Goal: Transaction & Acquisition: Purchase product/service

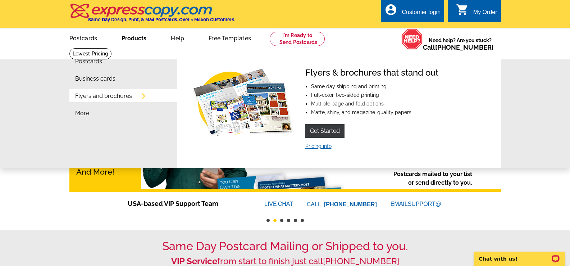
click at [322, 146] on link "Pricing info" at bounding box center [318, 146] width 26 height 6
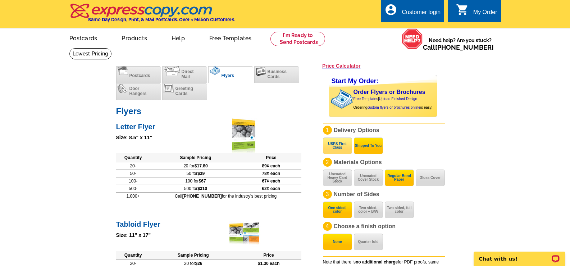
click at [338, 147] on button "USPS First Class" at bounding box center [337, 145] width 29 height 17
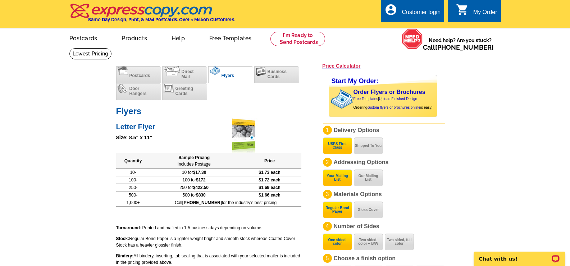
click at [347, 179] on button "Your Mailing List" at bounding box center [337, 177] width 29 height 17
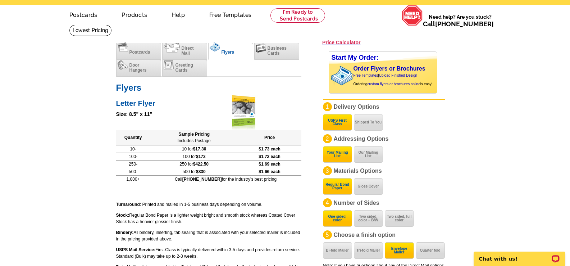
scroll to position [36, 0]
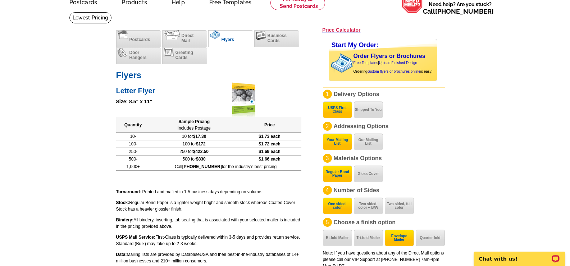
click at [341, 207] on button "One sided, color" at bounding box center [337, 206] width 29 height 17
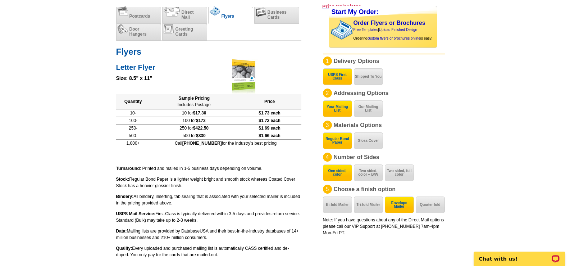
scroll to position [72, 0]
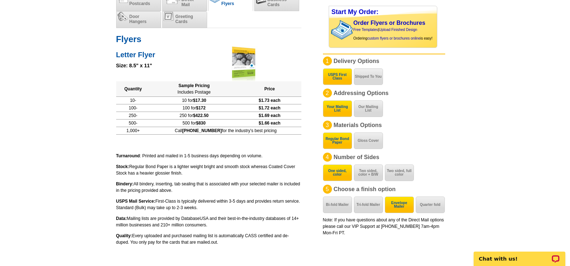
click at [400, 206] on button "Envelope Mailer" at bounding box center [399, 204] width 29 height 17
click at [401, 29] on link "Upload Finished Design" at bounding box center [398, 30] width 38 height 4
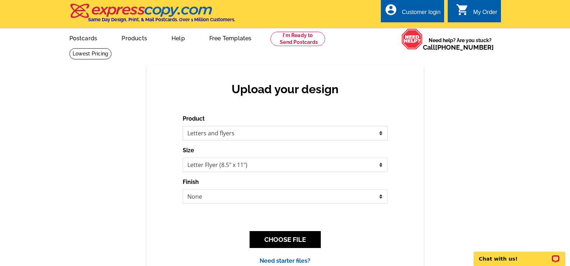
click at [371, 132] on select "Please select the type of file... Postcards Business Cards Letters and flyers G…" at bounding box center [285, 133] width 205 height 14
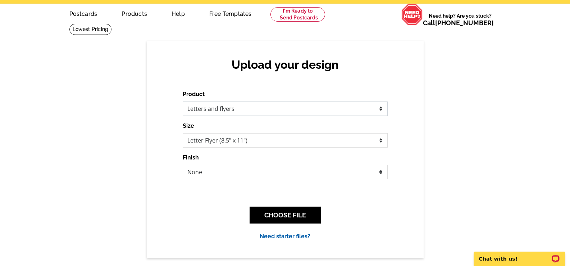
scroll to position [36, 0]
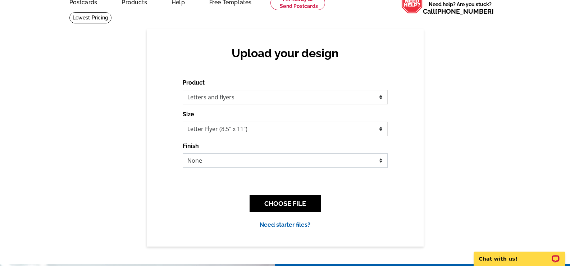
click at [358, 160] on select "None Envelope Mailer Bi-fold Mailer Tri-fold Mailer" at bounding box center [285, 160] width 205 height 14
select select "2"
click at [183, 154] on select "None Envelope Mailer Bi-fold Mailer Tri-fold Mailer" at bounding box center [285, 160] width 205 height 14
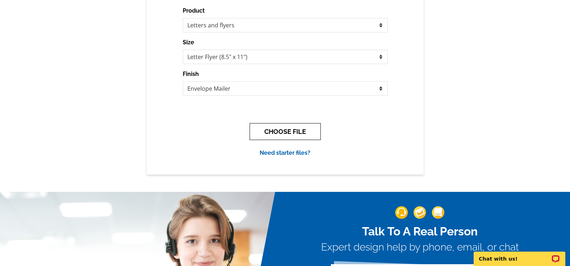
click at [297, 135] on button "CHOOSE FILE" at bounding box center [285, 131] width 71 height 17
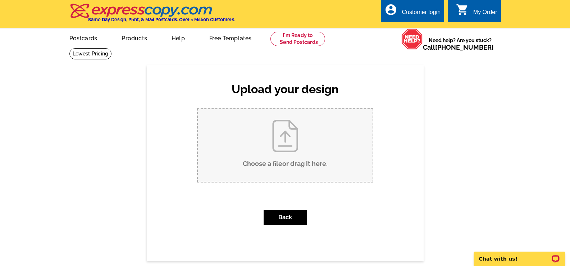
click at [289, 140] on input "Choose a file or drag it here ." at bounding box center [285, 145] width 175 height 73
type input "C:\fakepath\Mail Out 10-8-25.docx"
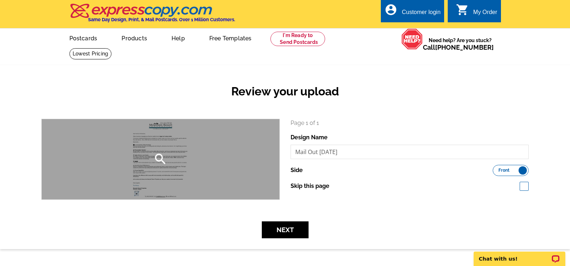
click at [157, 157] on icon "search" at bounding box center [160, 159] width 14 height 14
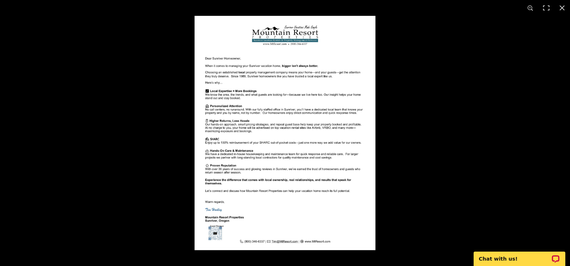
click at [208, 91] on img at bounding box center [285, 133] width 181 height 234
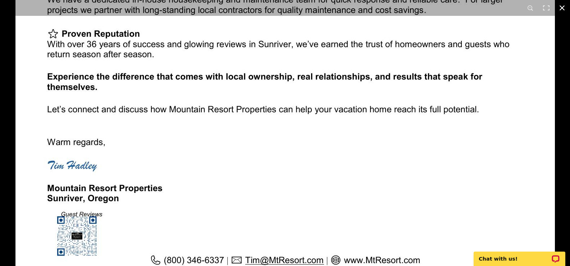
click at [567, 6] on button at bounding box center [562, 8] width 16 height 16
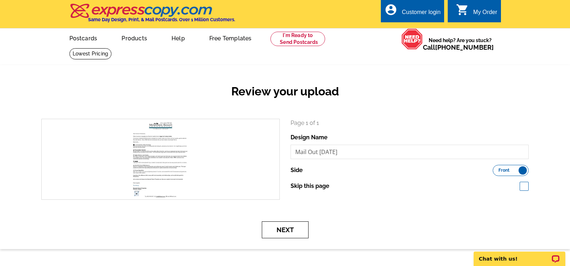
click at [285, 229] on button "Next" at bounding box center [285, 229] width 47 height 17
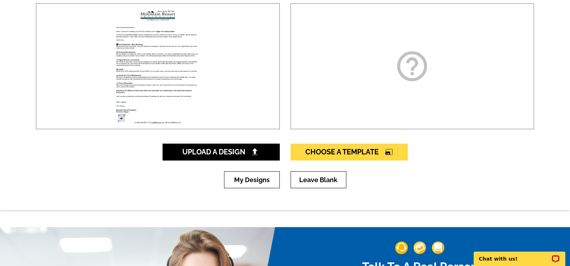
scroll to position [72, 0]
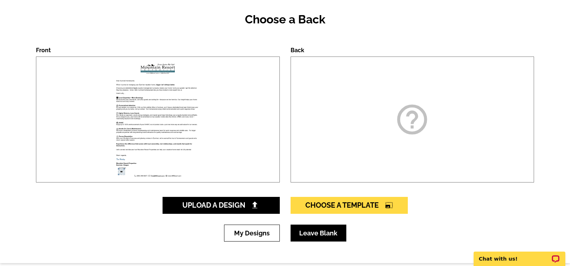
click at [321, 231] on link "Leave Blank" at bounding box center [319, 233] width 56 height 17
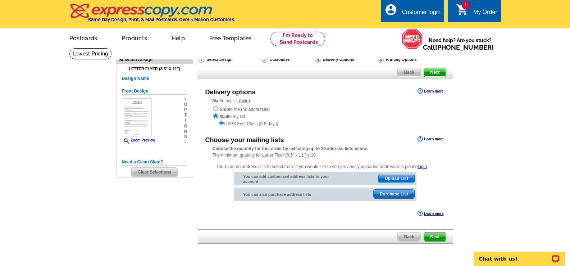
click at [215, 116] on input "radio" at bounding box center [215, 115] width 5 height 5
click at [400, 180] on span "Upload List" at bounding box center [397, 178] width 36 height 9
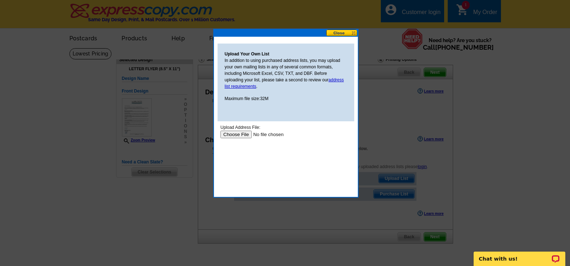
click at [246, 133] on input "file" at bounding box center [265, 135] width 91 height 8
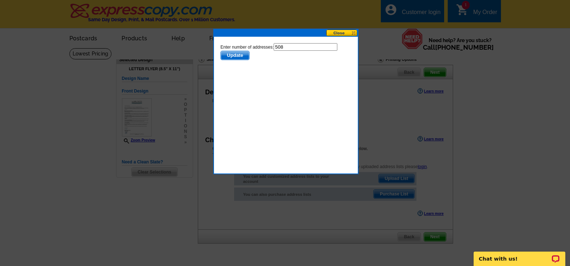
drag, startPoint x: 294, startPoint y: 47, endPoint x: 260, endPoint y: 47, distance: 34.5
click at [260, 47] on form "Enter number of addresses: 508 Update" at bounding box center [285, 51] width 131 height 17
type input "297"
click at [241, 56] on span "Update" at bounding box center [235, 55] width 28 height 9
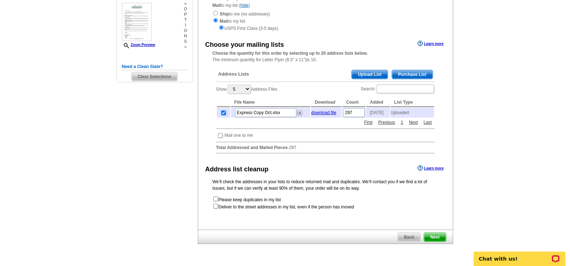
scroll to position [108, 0]
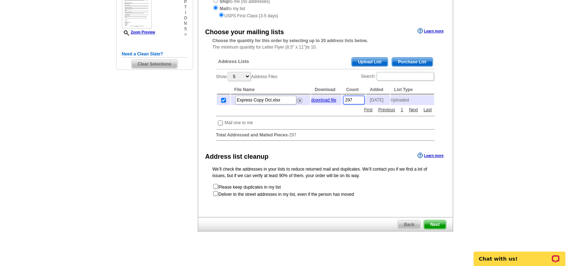
drag, startPoint x: 355, startPoint y: 103, endPoint x: 344, endPoint y: 100, distance: 10.7
click at [344, 101] on input "297" at bounding box center [354, 100] width 22 height 9
type input "288"
click at [350, 120] on div "Address Lists Purchase List Upload List Show 5 10 25 50 100 Address Files Searc…" at bounding box center [326, 99] width 226 height 95
click at [434, 229] on span "Next" at bounding box center [435, 224] width 22 height 9
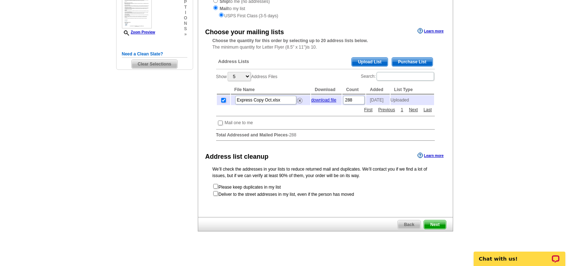
scroll to position [0, 0]
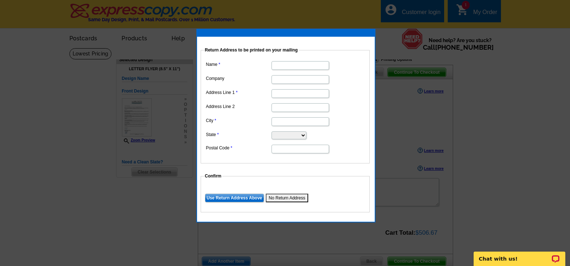
click at [291, 68] on input "Name" at bounding box center [301, 65] width 58 height 9
type input "Mountain Resort Properties"
type input "PO Box 3508"
type input "Sunriver"
select select "OR"
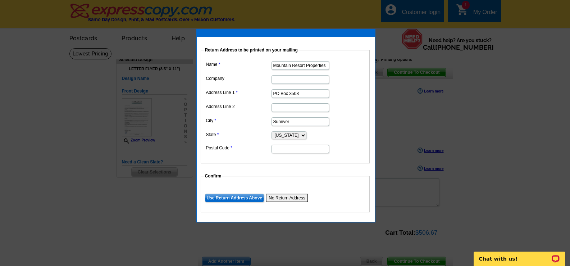
type input "97707"
click at [261, 110] on dd at bounding box center [285, 106] width 162 height 11
click at [257, 108] on label "Address Line 2" at bounding box center [238, 106] width 65 height 6
click at [272, 108] on input "Address Line 2" at bounding box center [301, 107] width 58 height 9
click at [298, 64] on input "Mountain Resort Properties" at bounding box center [301, 65] width 58 height 9
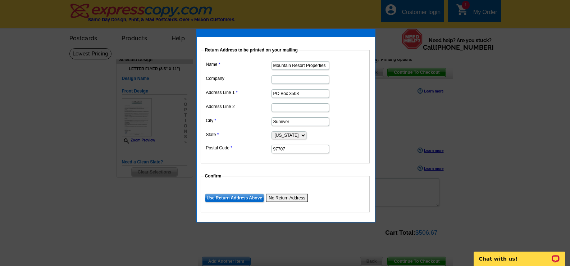
click at [298, 64] on input "Mountain Resort Properties" at bounding box center [301, 65] width 58 height 9
click at [256, 86] on dl "Name Mountain Resort Properties Company Address Line 1 PO Box 3508 Address Line…" at bounding box center [285, 106] width 162 height 95
click at [251, 197] on input "Use Return Address Above" at bounding box center [234, 198] width 59 height 9
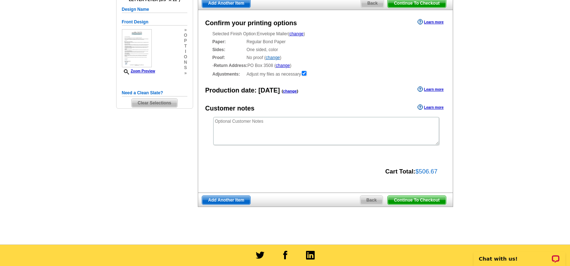
scroll to position [72, 0]
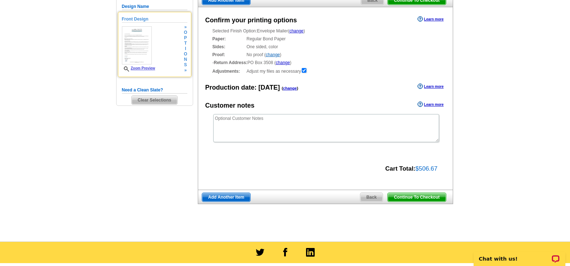
click at [151, 69] on link "Zoom Preview" at bounding box center [138, 68] width 33 height 4
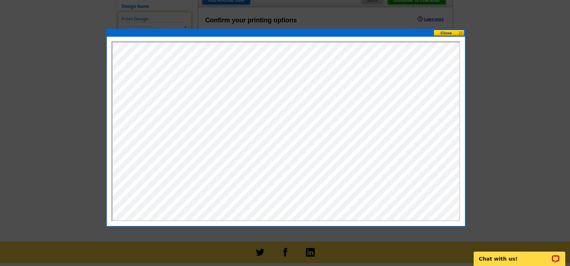
scroll to position [0, 0]
click at [460, 32] on button at bounding box center [450, 33] width 32 height 7
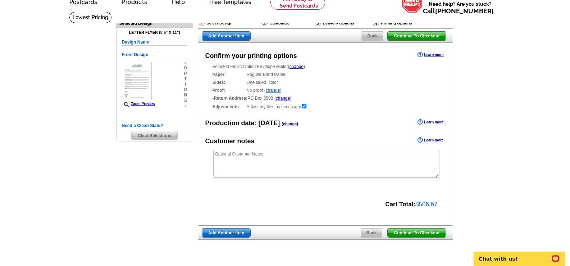
scroll to position [36, 0]
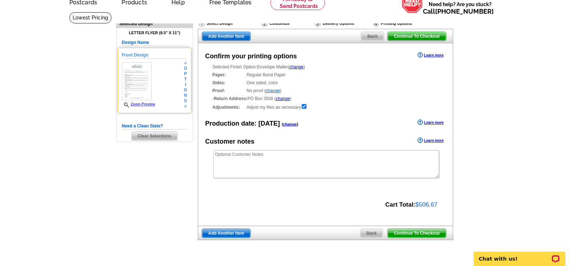
click at [146, 86] on img at bounding box center [137, 81] width 30 height 38
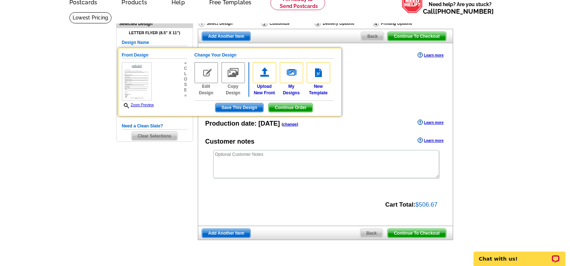
click at [151, 169] on div "Need Help? call 800-260-5887, chat with support, or have our designers make som…" at bounding box center [285, 141] width 345 height 259
click at [517, 96] on main "Need Help? call 800-260-5887, chat with support, or have our designers make som…" at bounding box center [285, 145] width 570 height 266
click at [434, 39] on span "Continue To Checkout" at bounding box center [417, 36] width 58 height 9
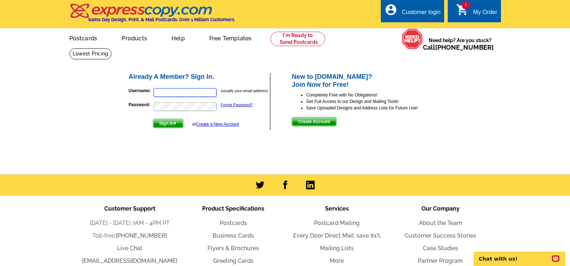
type input "tim@mtresort.com"
click at [176, 125] on img "submit" at bounding box center [175, 123] width 3 height 3
